Goal: Transaction & Acquisition: Purchase product/service

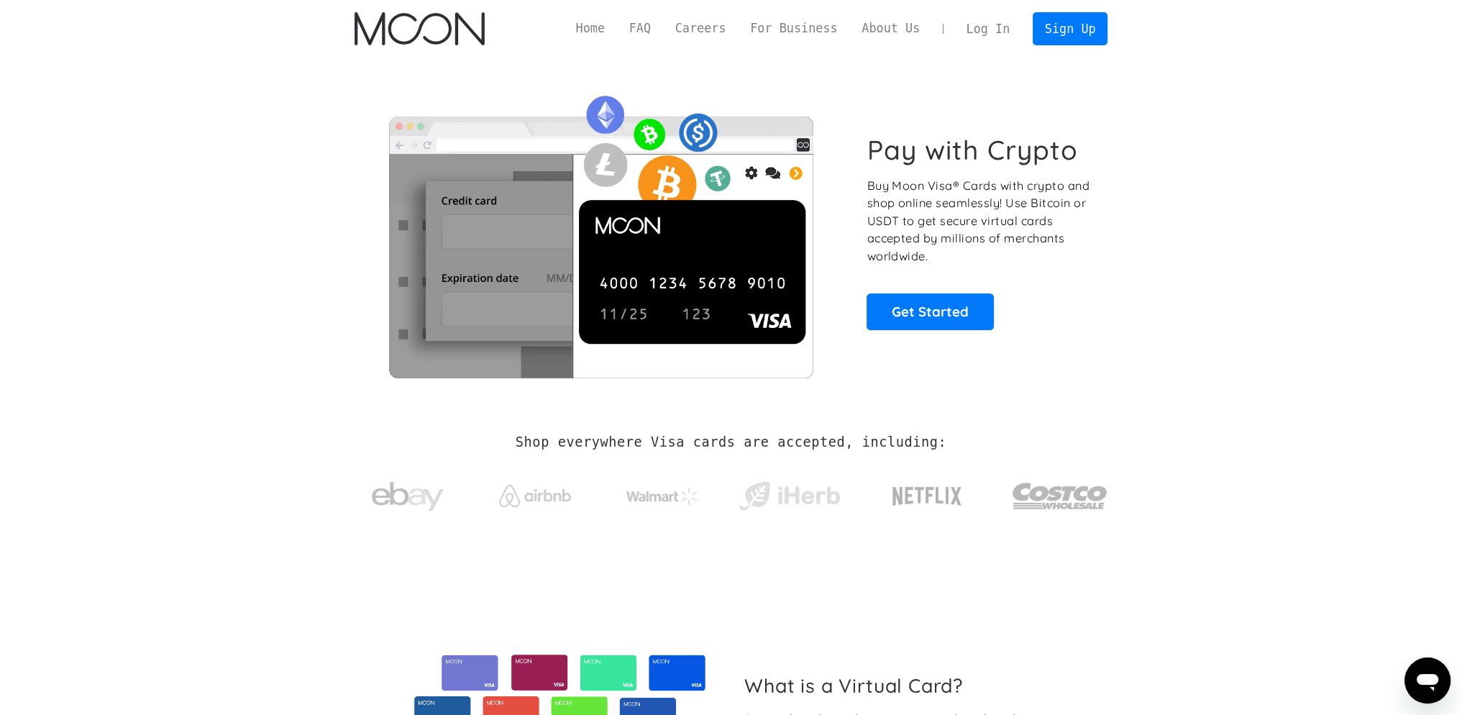
click at [997, 27] on link "Log In" at bounding box center [988, 29] width 68 height 32
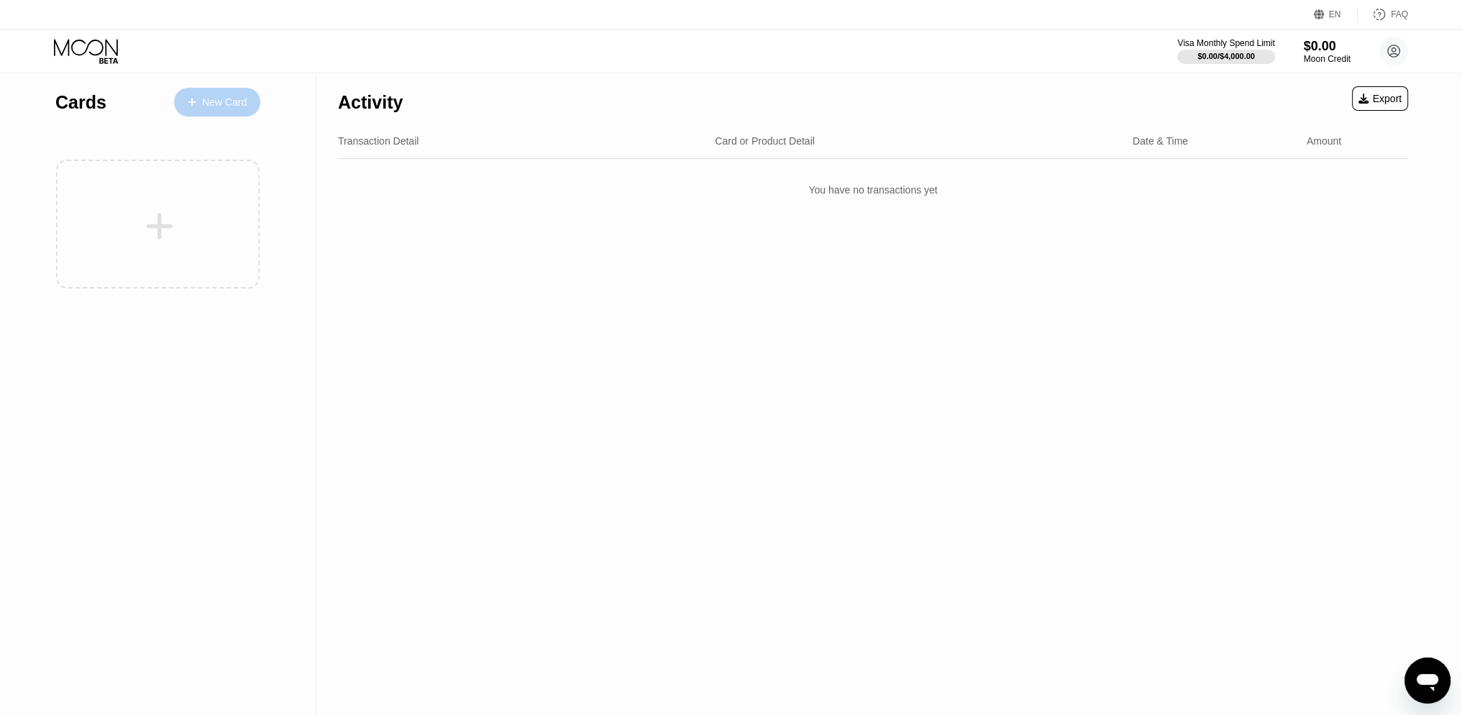
click at [222, 99] on div "New Card" at bounding box center [224, 102] width 45 height 12
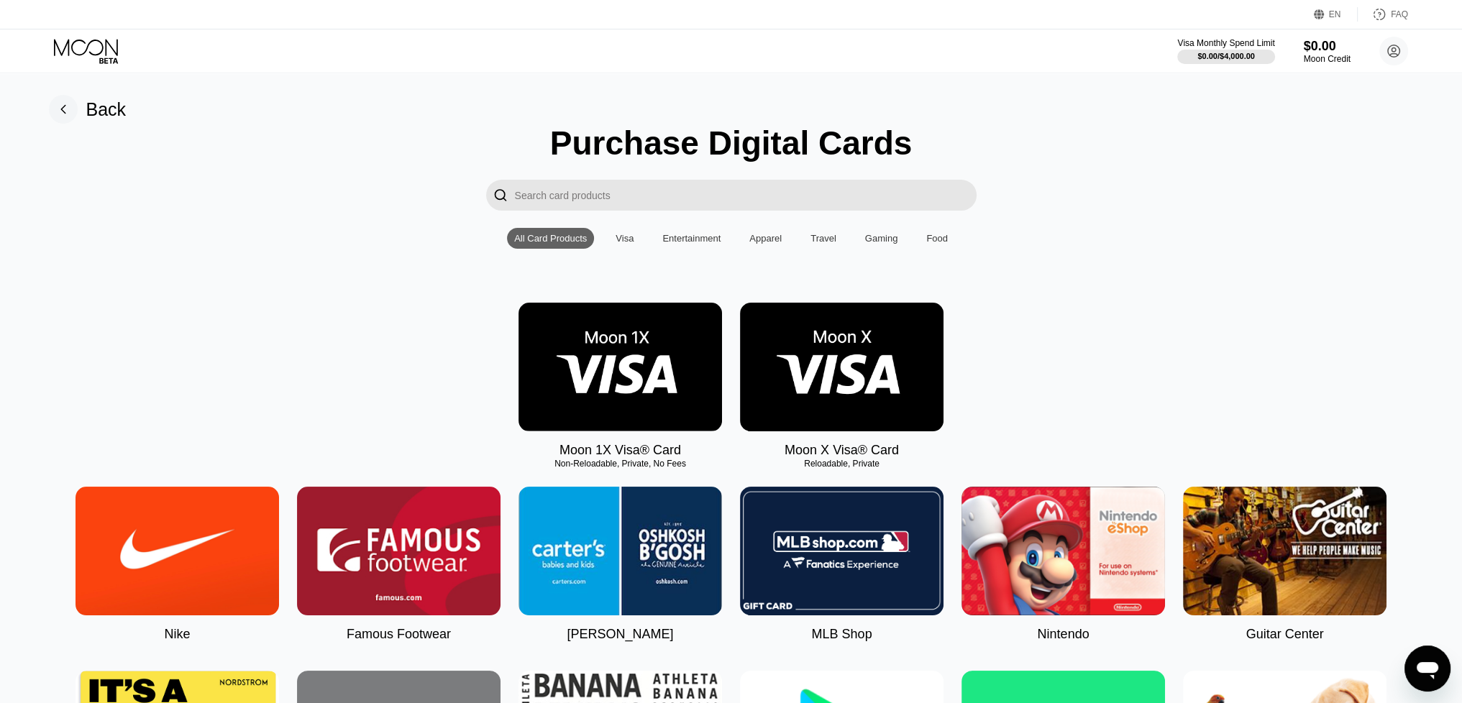
click at [101, 106] on div "Back" at bounding box center [106, 109] width 40 height 21
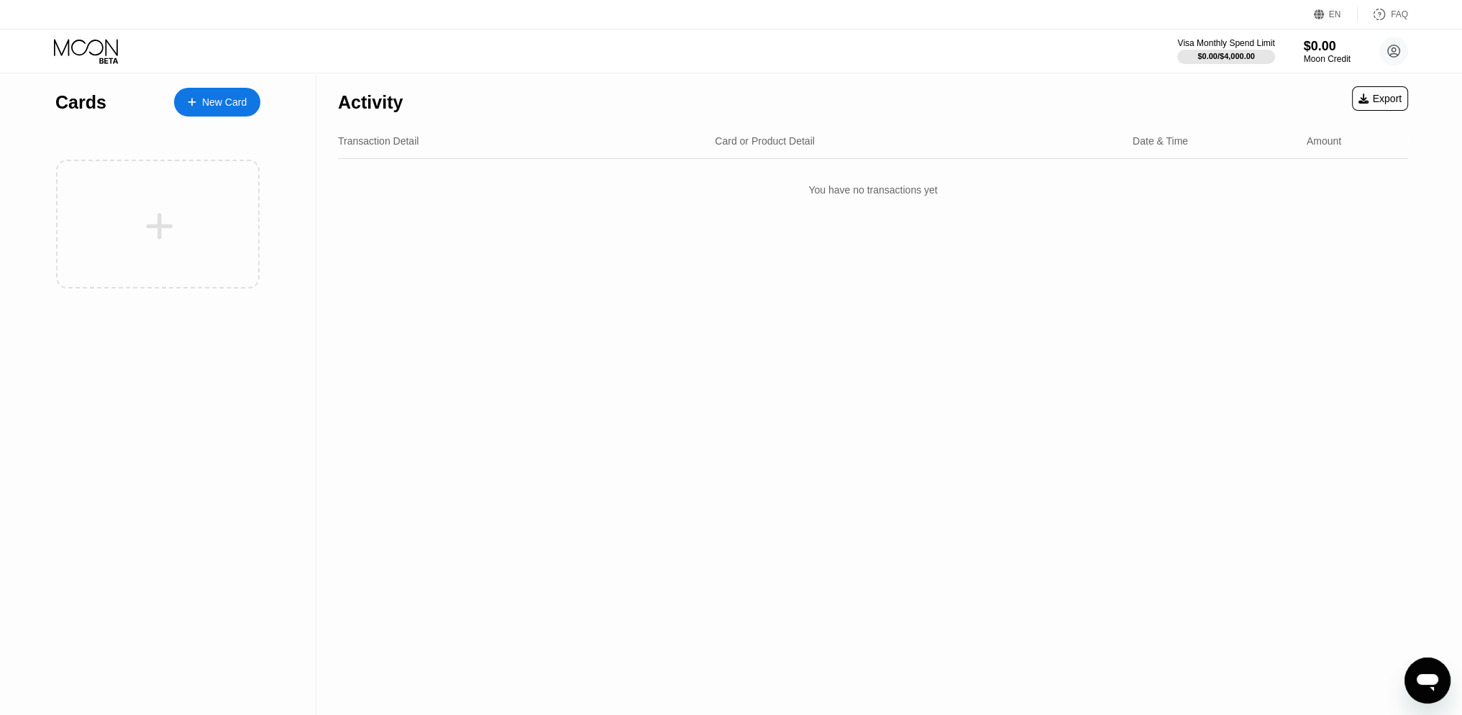
click at [219, 93] on div "New Card" at bounding box center [217, 102] width 86 height 29
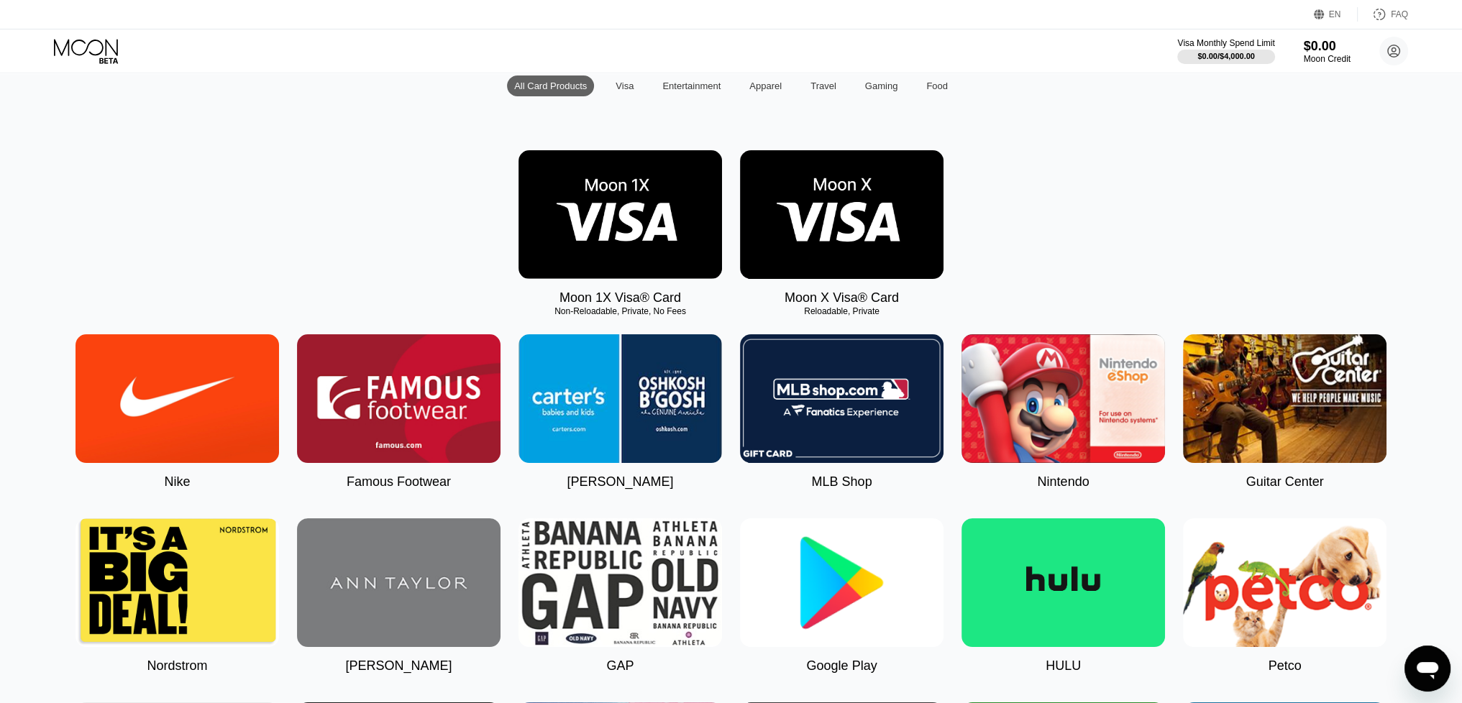
scroll to position [216, 0]
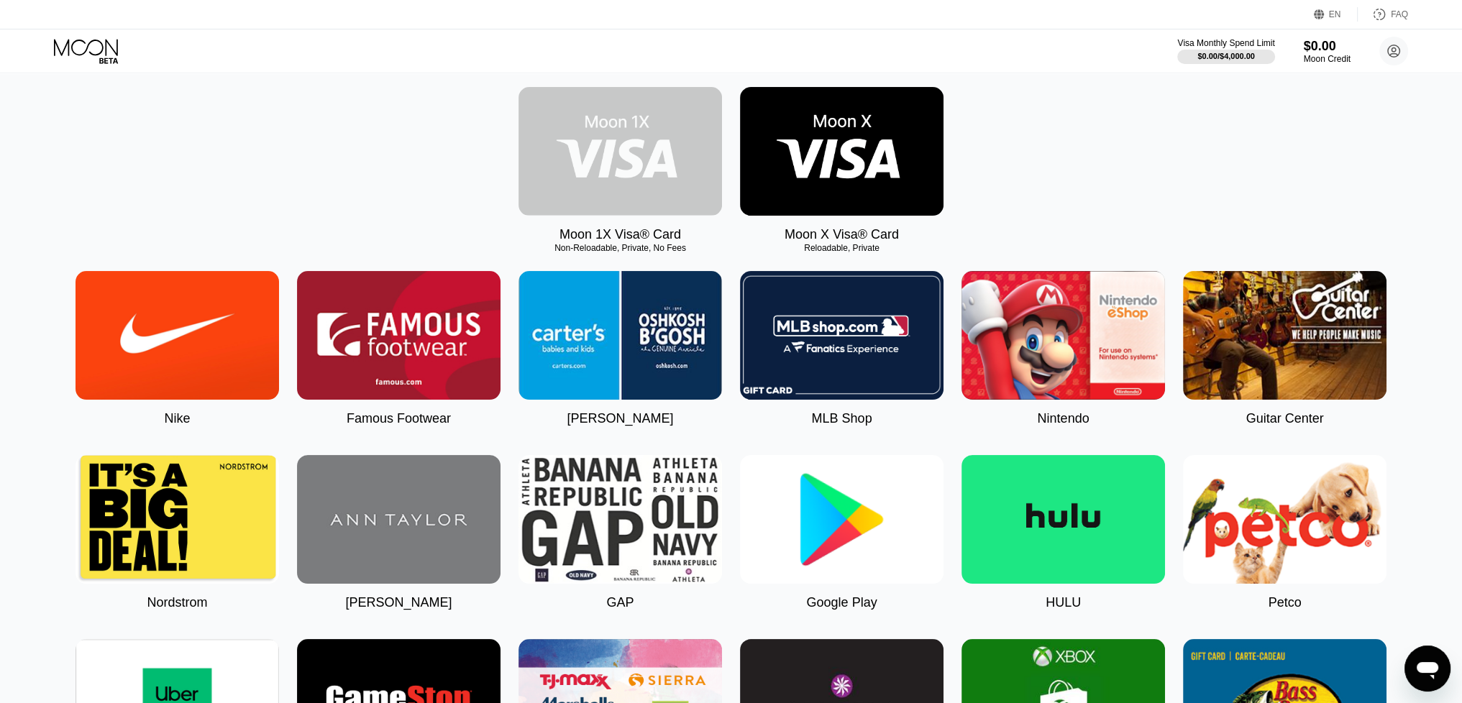
click at [622, 156] on img at bounding box center [621, 151] width 204 height 129
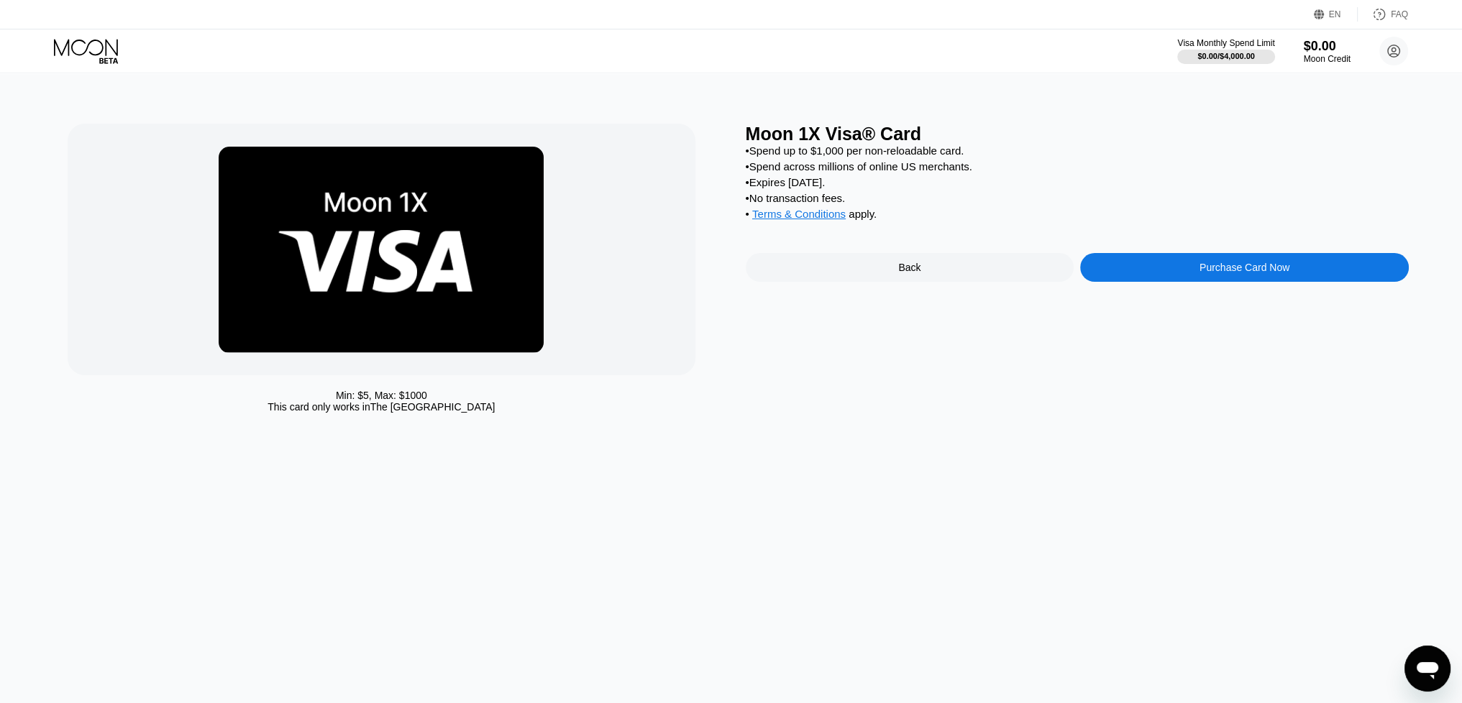
drag, startPoint x: 849, startPoint y: 193, endPoint x: 788, endPoint y: 193, distance: 61.1
click at [786, 188] on div "• Expires in 2 months." at bounding box center [1077, 182] width 663 height 12
drag, startPoint x: 749, startPoint y: 206, endPoint x: 857, endPoint y: 211, distance: 108.7
click at [857, 204] on div "• No transaction fees." at bounding box center [1077, 198] width 663 height 12
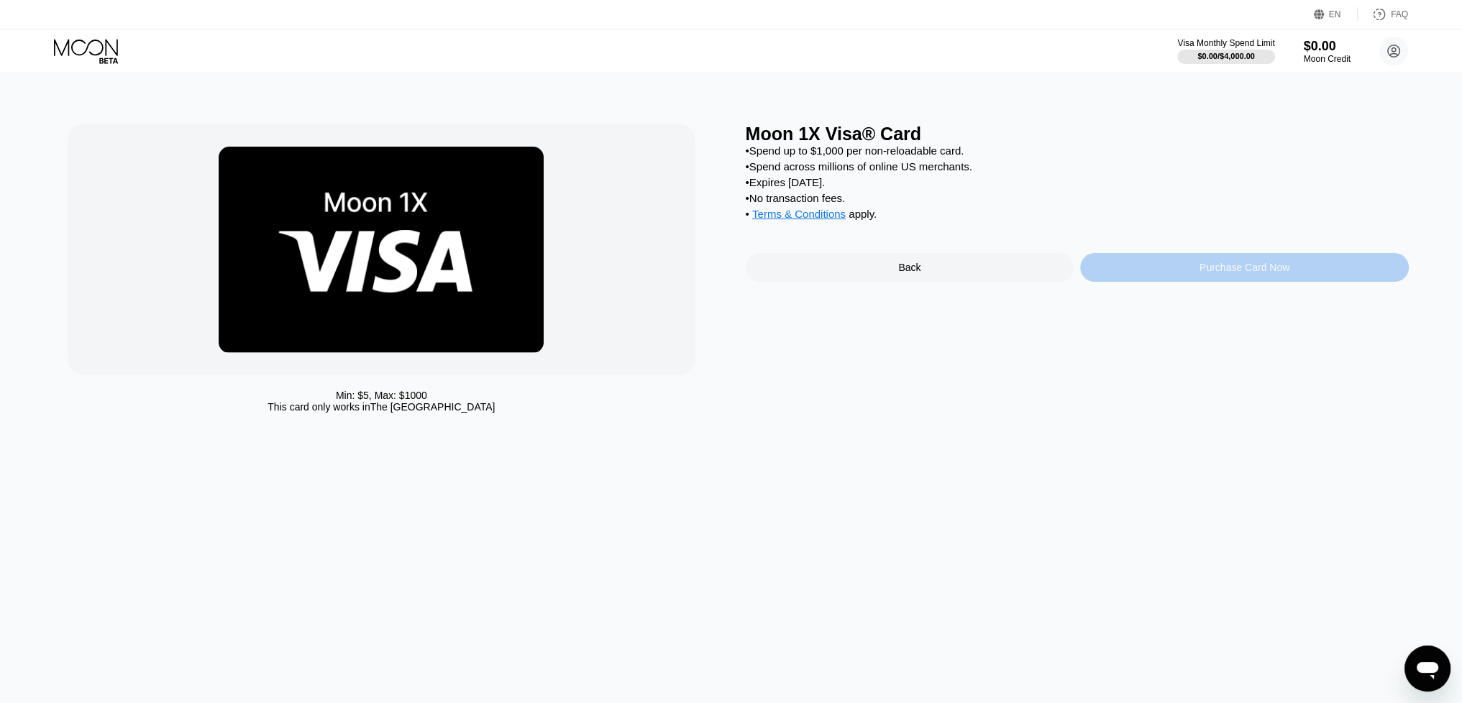
click at [1241, 273] on div "Purchase Card Now" at bounding box center [1245, 268] width 90 height 12
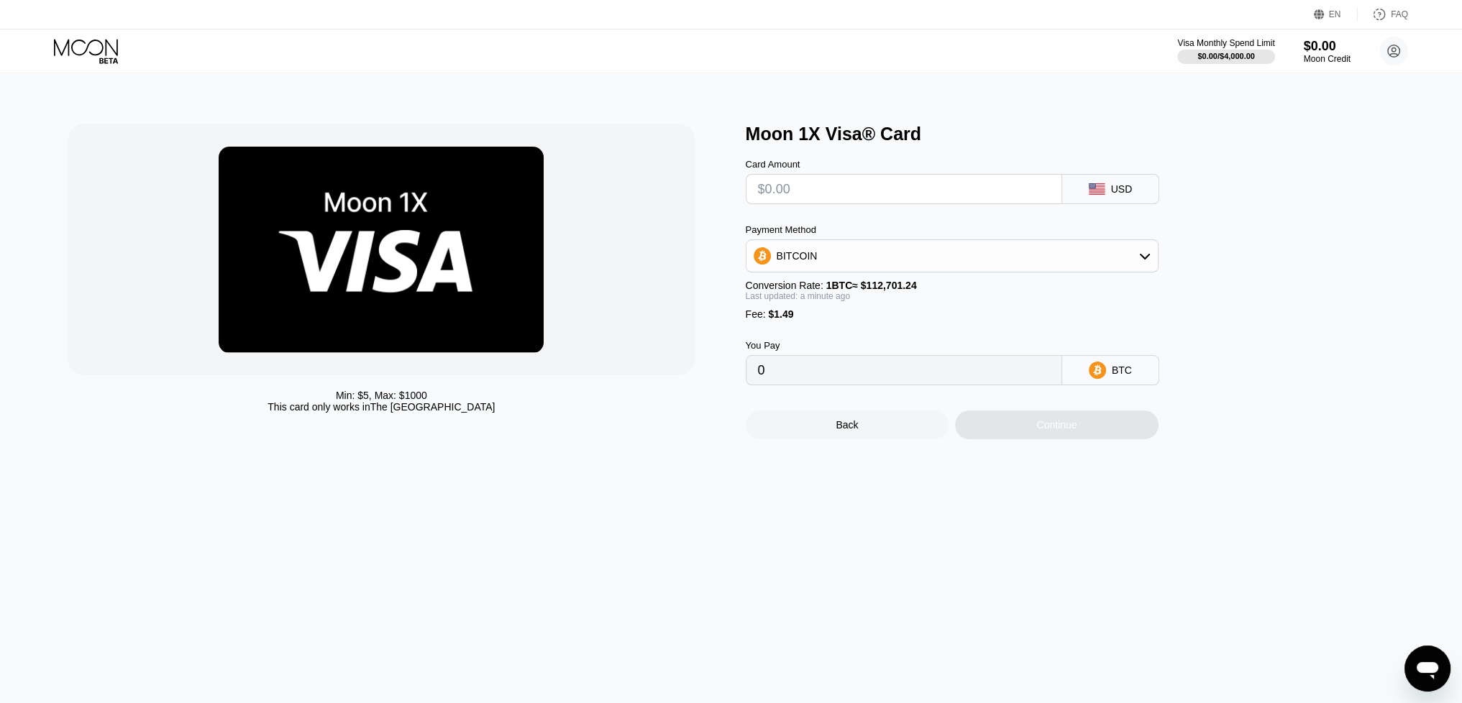
click at [785, 189] on input "text" at bounding box center [904, 189] width 292 height 29
click at [825, 267] on div "BITCOIN" at bounding box center [952, 256] width 411 height 29
click at [905, 247] on div "BITCOIN" at bounding box center [952, 256] width 411 height 29
click at [866, 250] on div "BITCOIN" at bounding box center [952, 256] width 411 height 29
click at [895, 231] on div "Payment Method" at bounding box center [952, 229] width 413 height 11
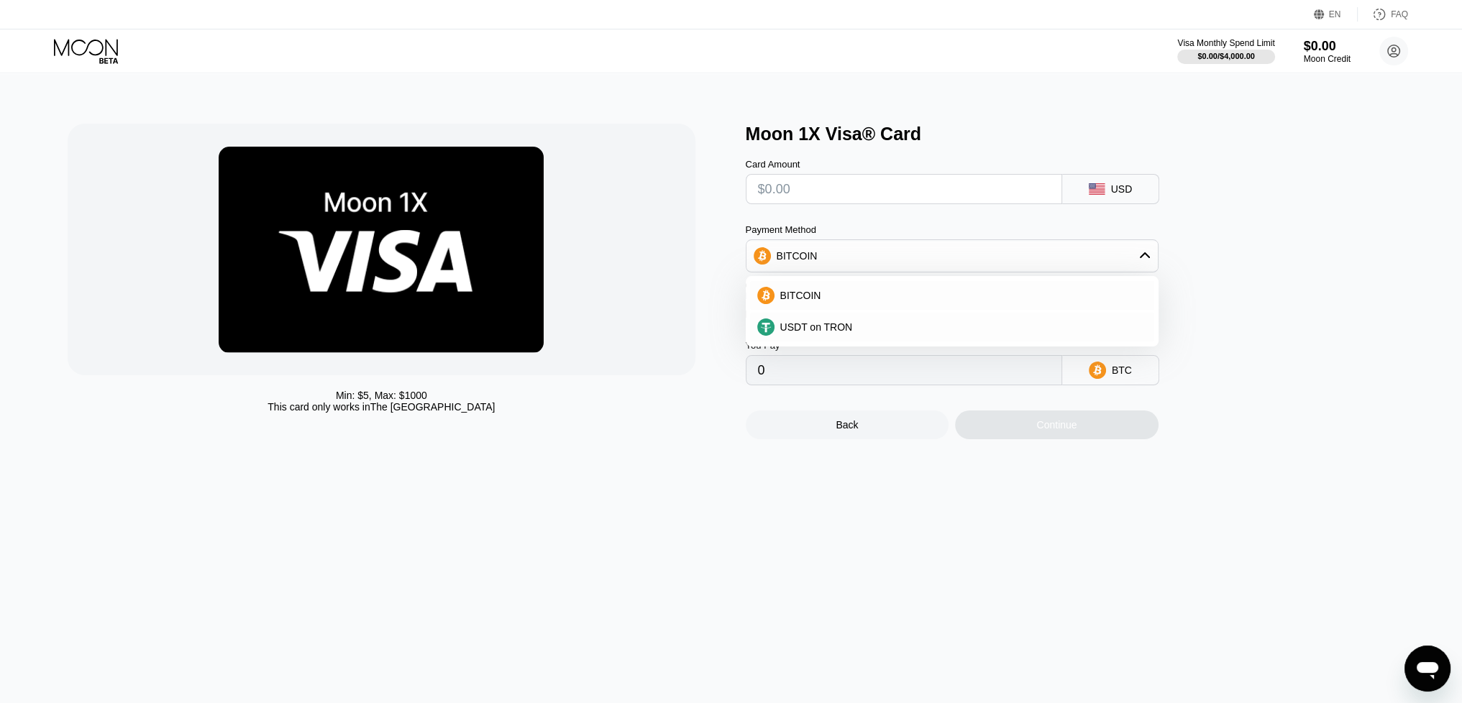
click at [908, 250] on div "BITCOIN" at bounding box center [952, 256] width 411 height 29
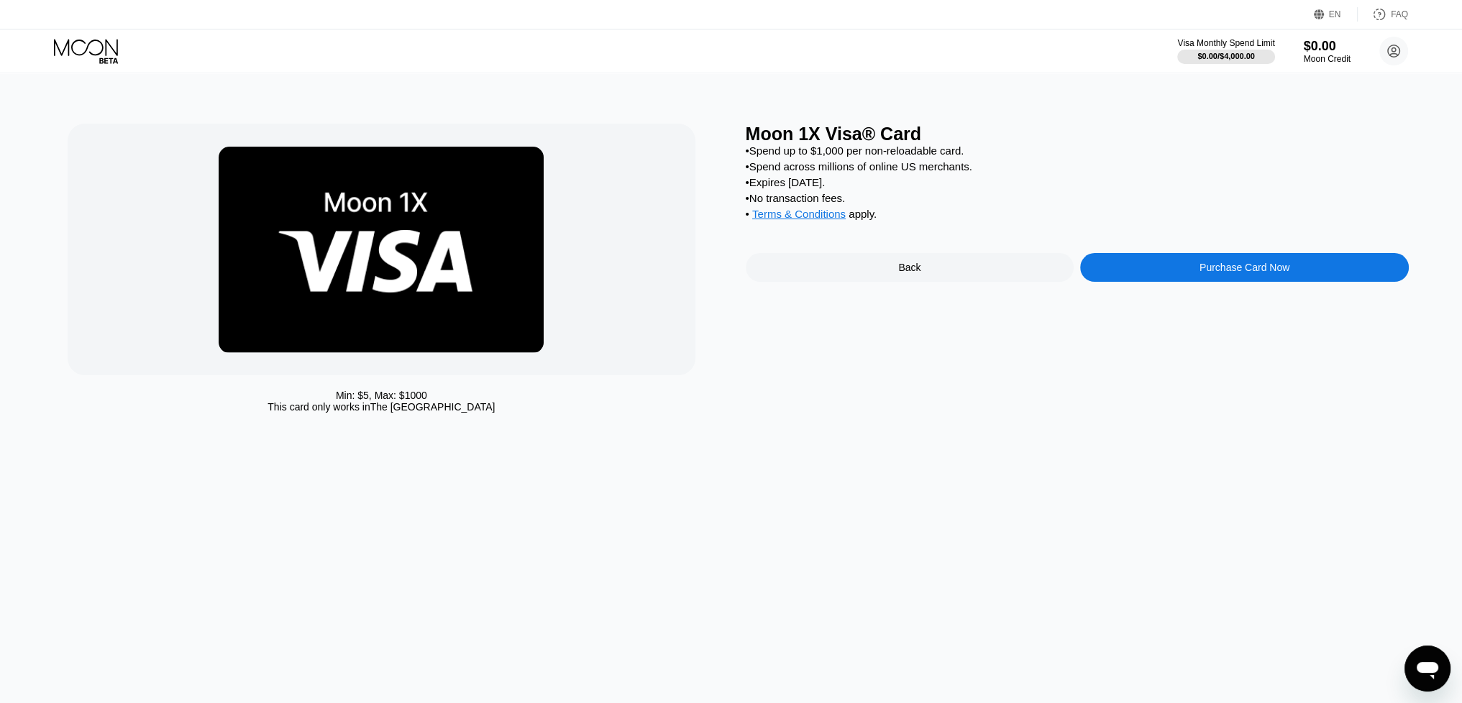
click at [1243, 273] on div "Purchase Card Now" at bounding box center [1245, 268] width 90 height 12
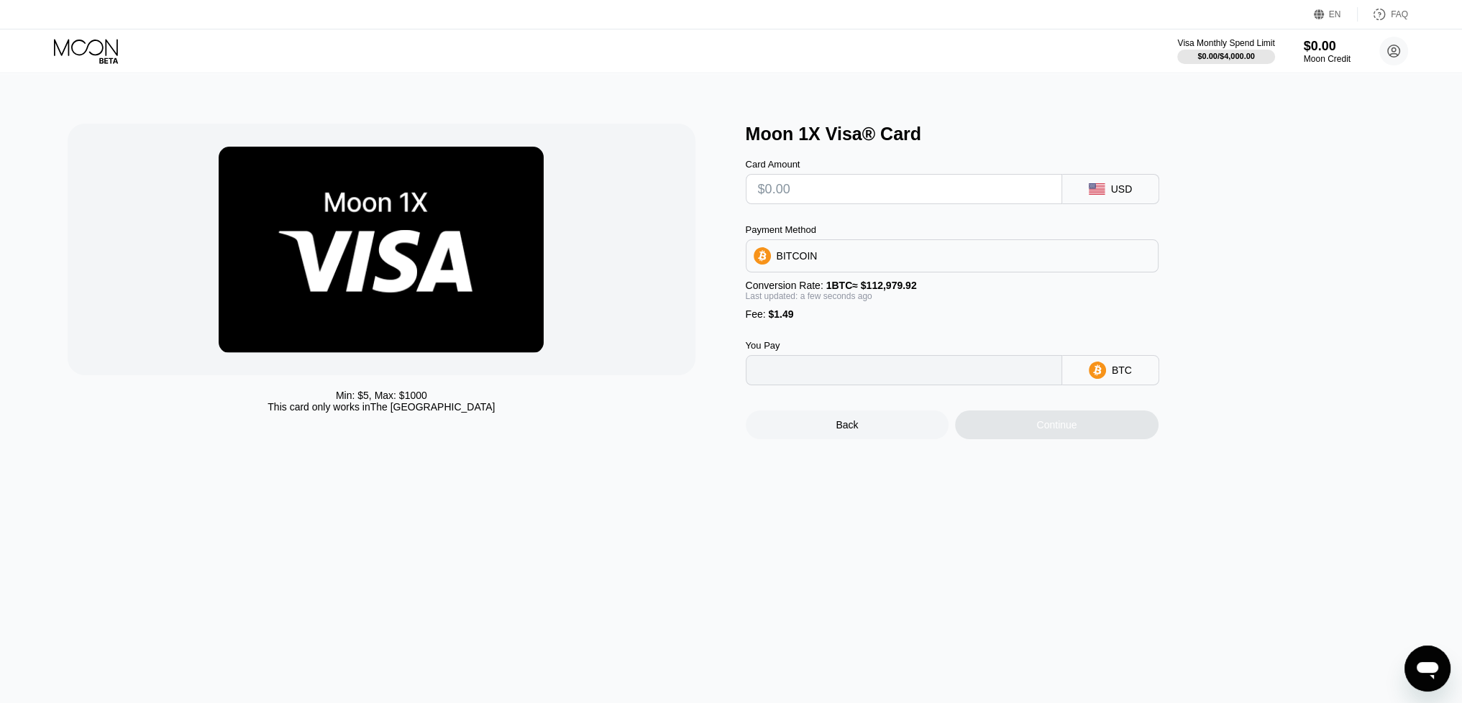
type input "0"
click at [843, 192] on input "text" at bounding box center [904, 189] width 292 height 29
type input "$1"
type input "0.00002208"
type input "$16"
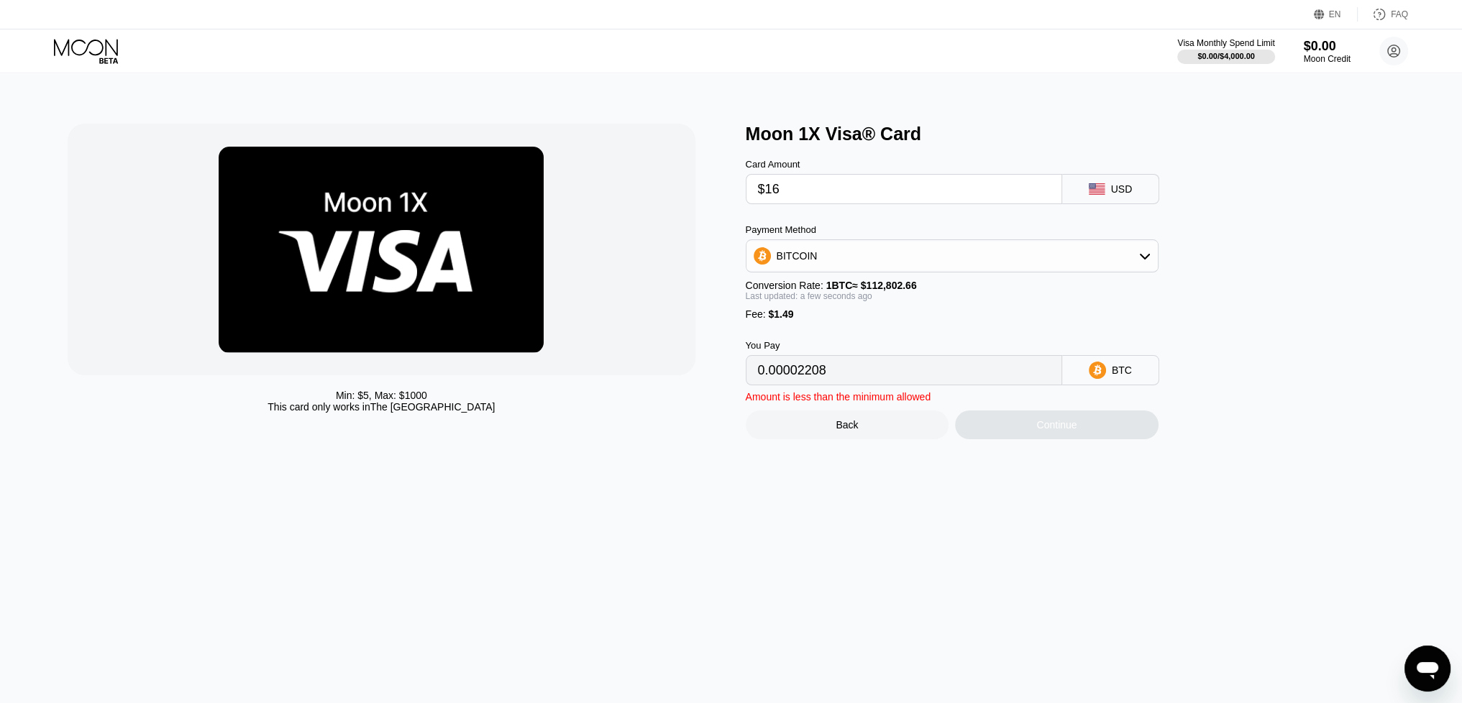
type input "0.00015505"
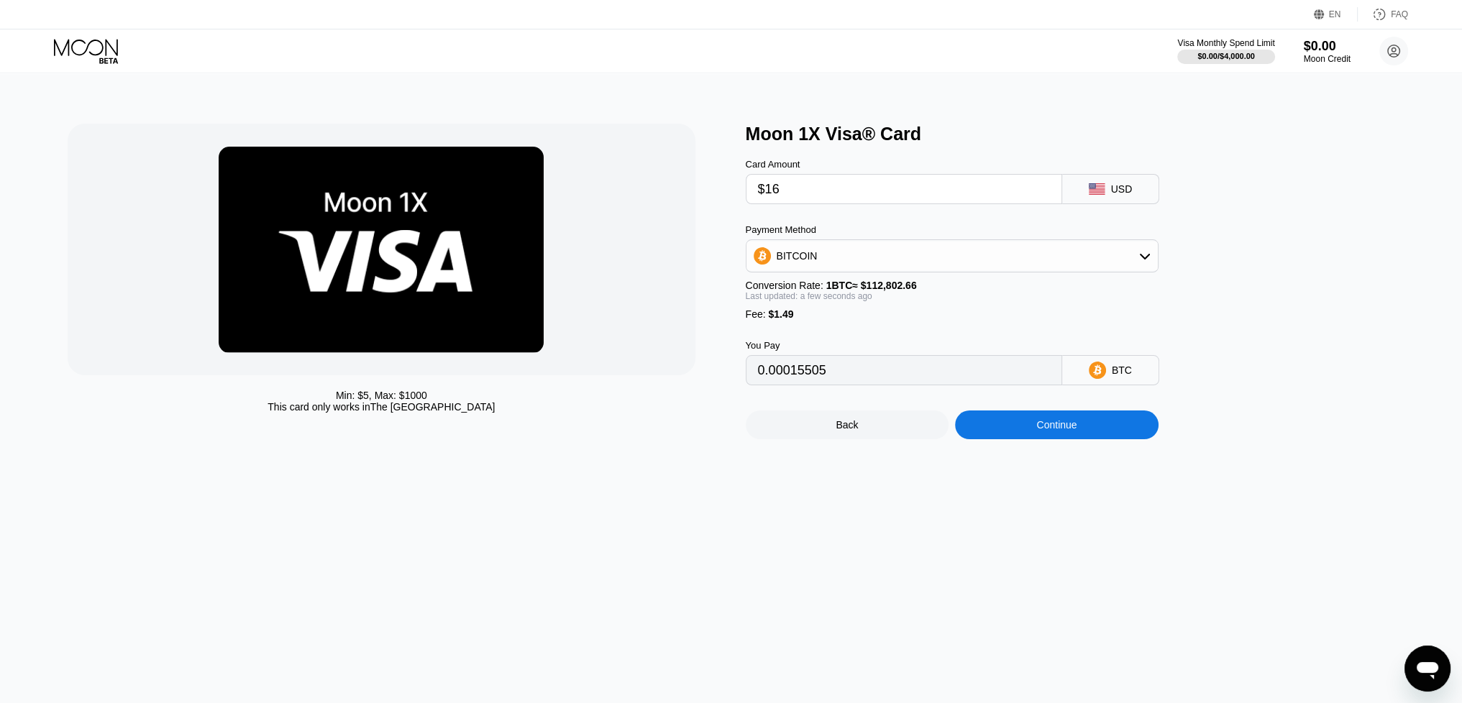
type input "$160"
type input "0.00143162"
type input "$160"
click at [826, 262] on div "BITCOIN" at bounding box center [952, 256] width 411 height 29
click at [864, 255] on div "BITCOIN" at bounding box center [952, 256] width 411 height 29
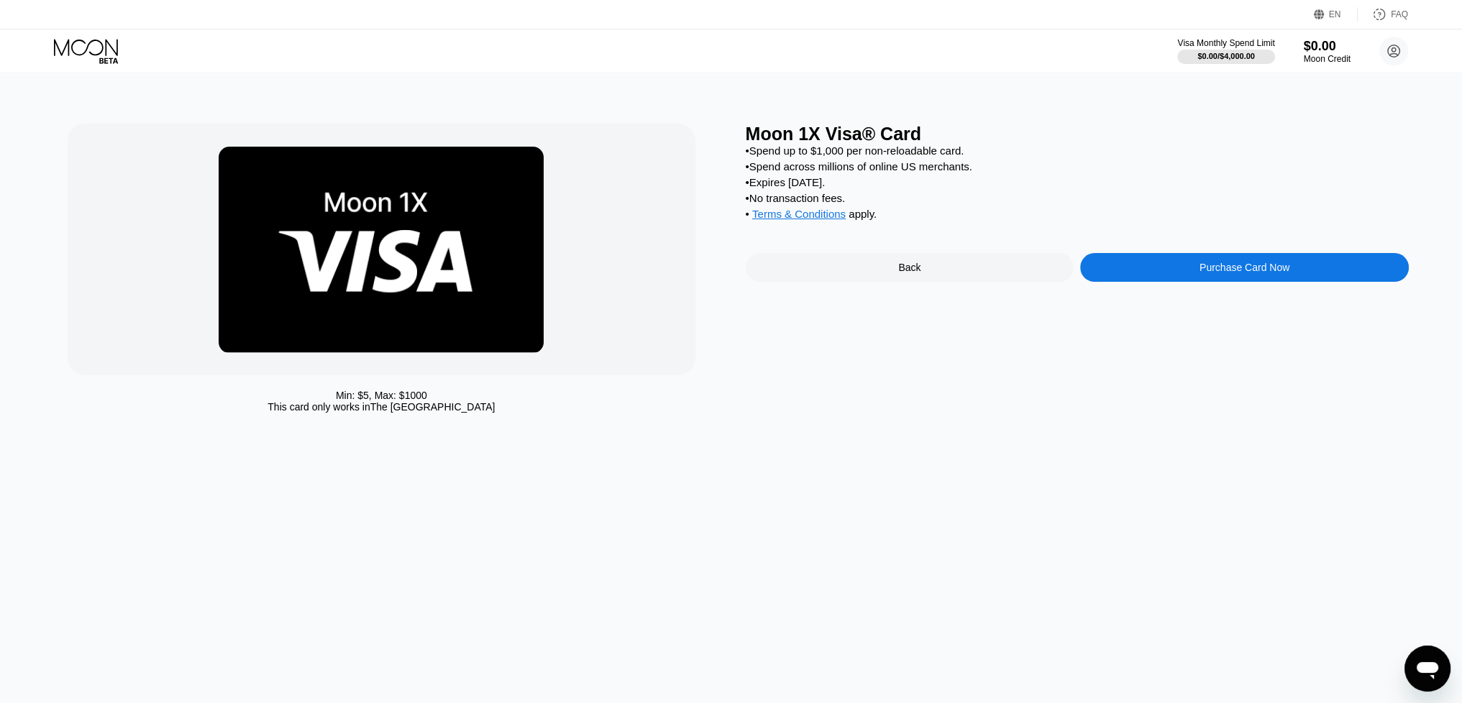
click at [1231, 273] on div "Purchase Card Now" at bounding box center [1245, 268] width 90 height 12
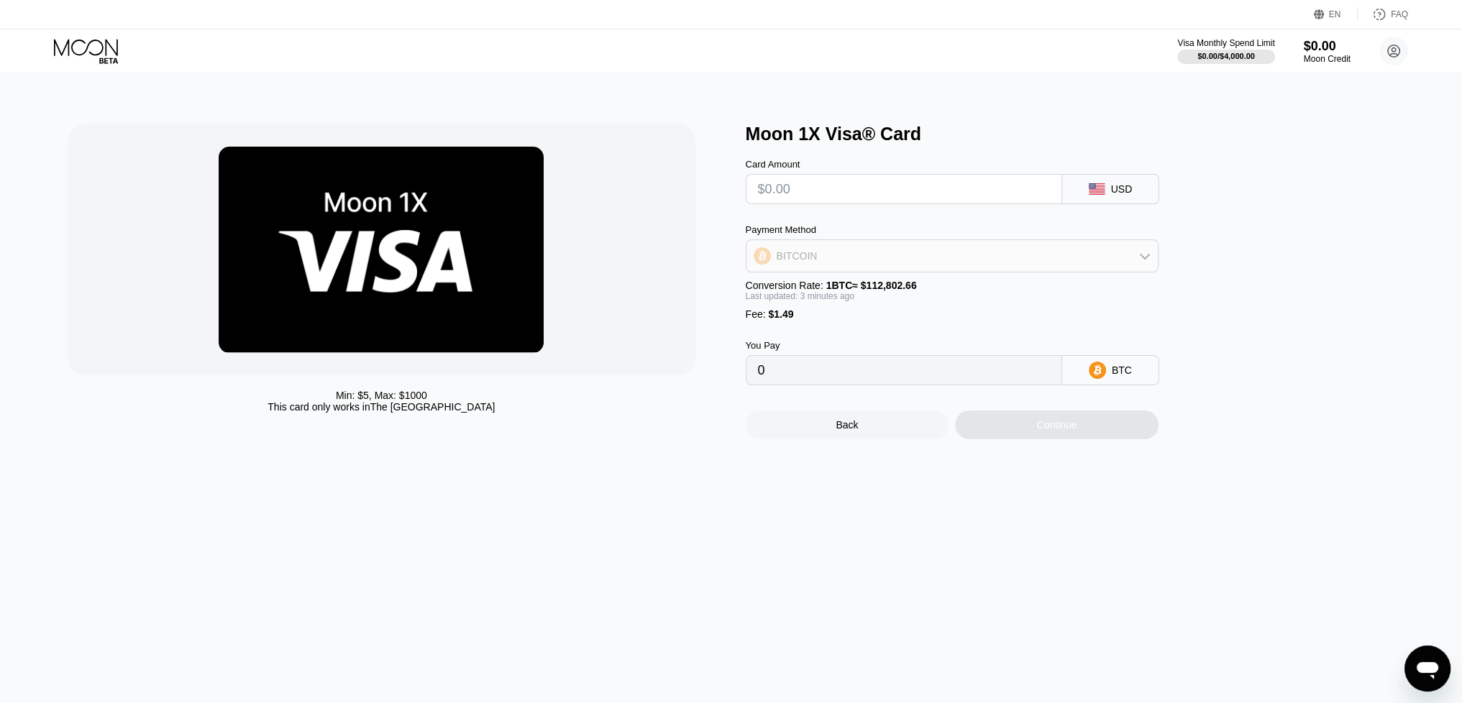
click at [853, 261] on div "BITCOIN" at bounding box center [952, 256] width 411 height 29
click at [846, 333] on span "USDT on TRON" at bounding box center [816, 327] width 73 height 12
type input "0.00"
click at [805, 188] on input "text" at bounding box center [904, 189] width 292 height 29
